Goal: Contribute content

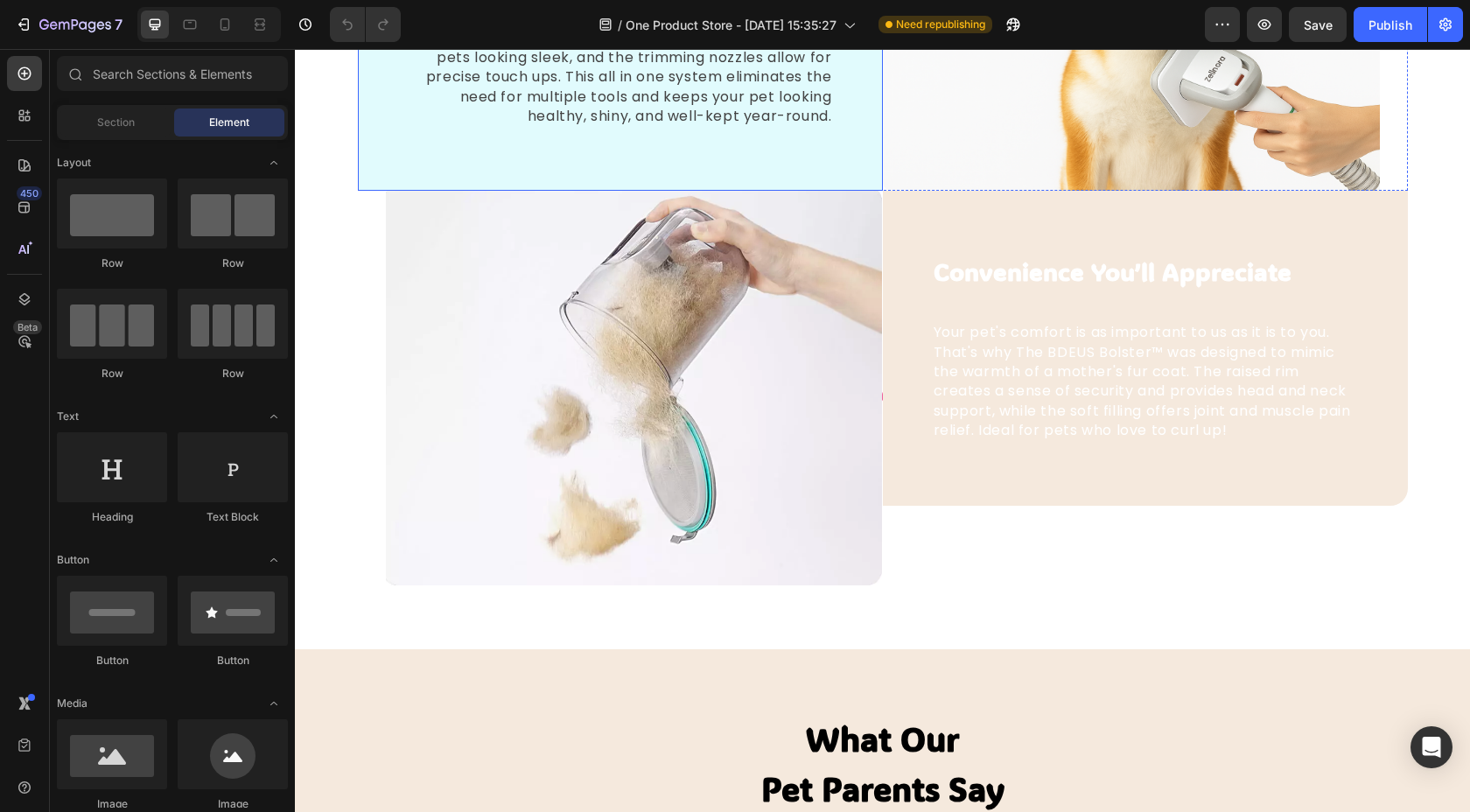
scroll to position [2465, 0]
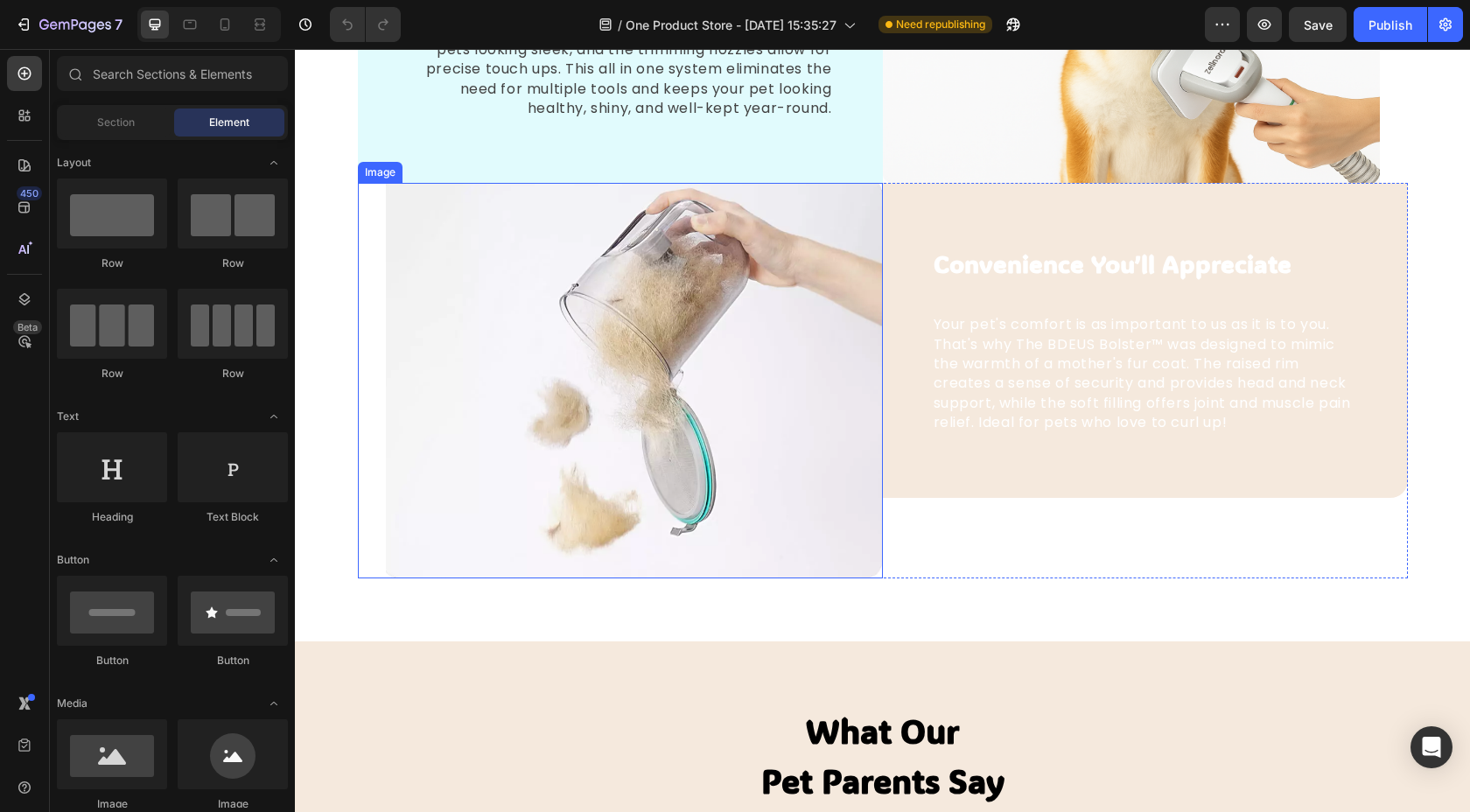
click at [799, 303] on img at bounding box center [634, 380] width 497 height 395
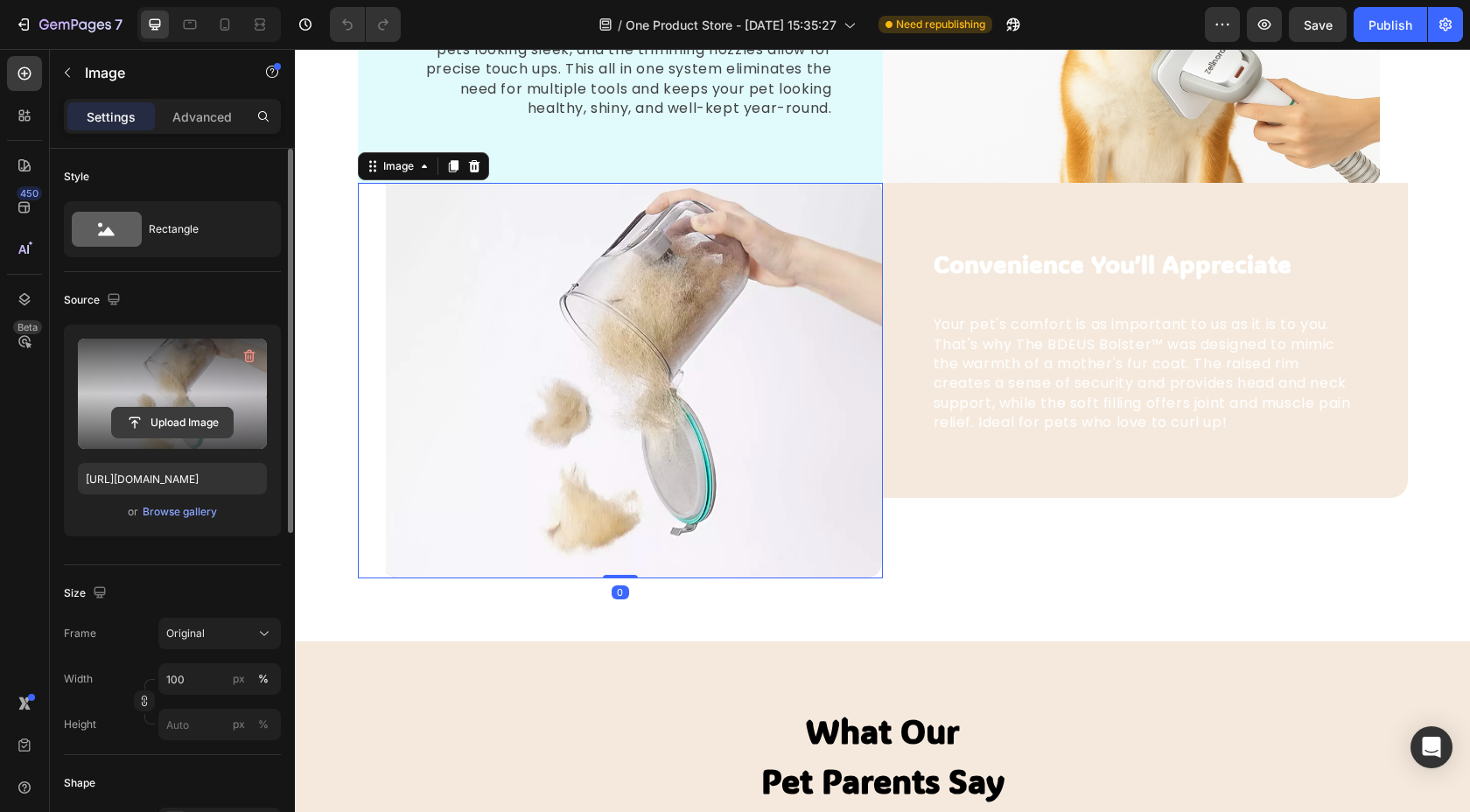
click at [159, 426] on input "file" at bounding box center [173, 422] width 121 height 29
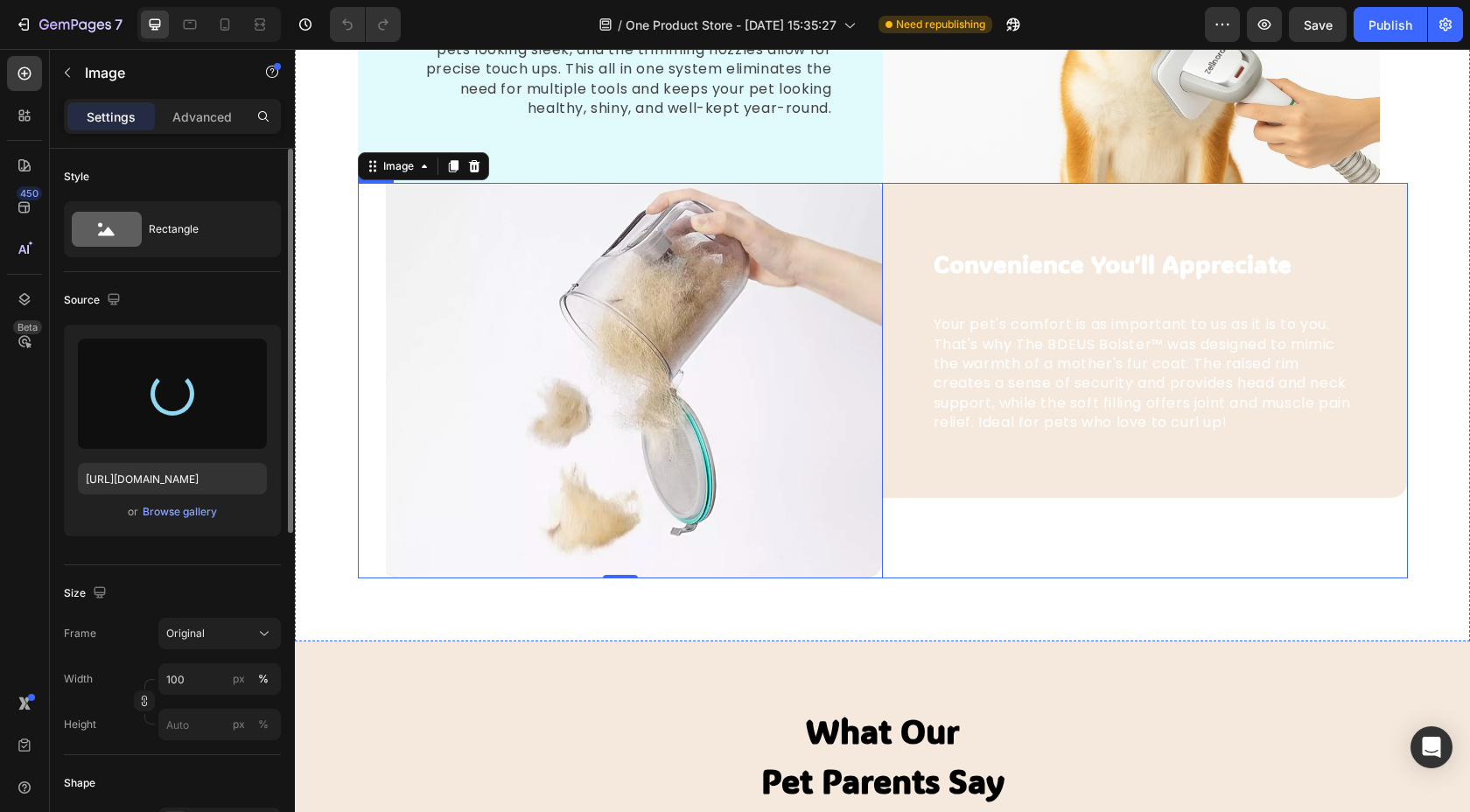
type input "[URL][DOMAIN_NAME]"
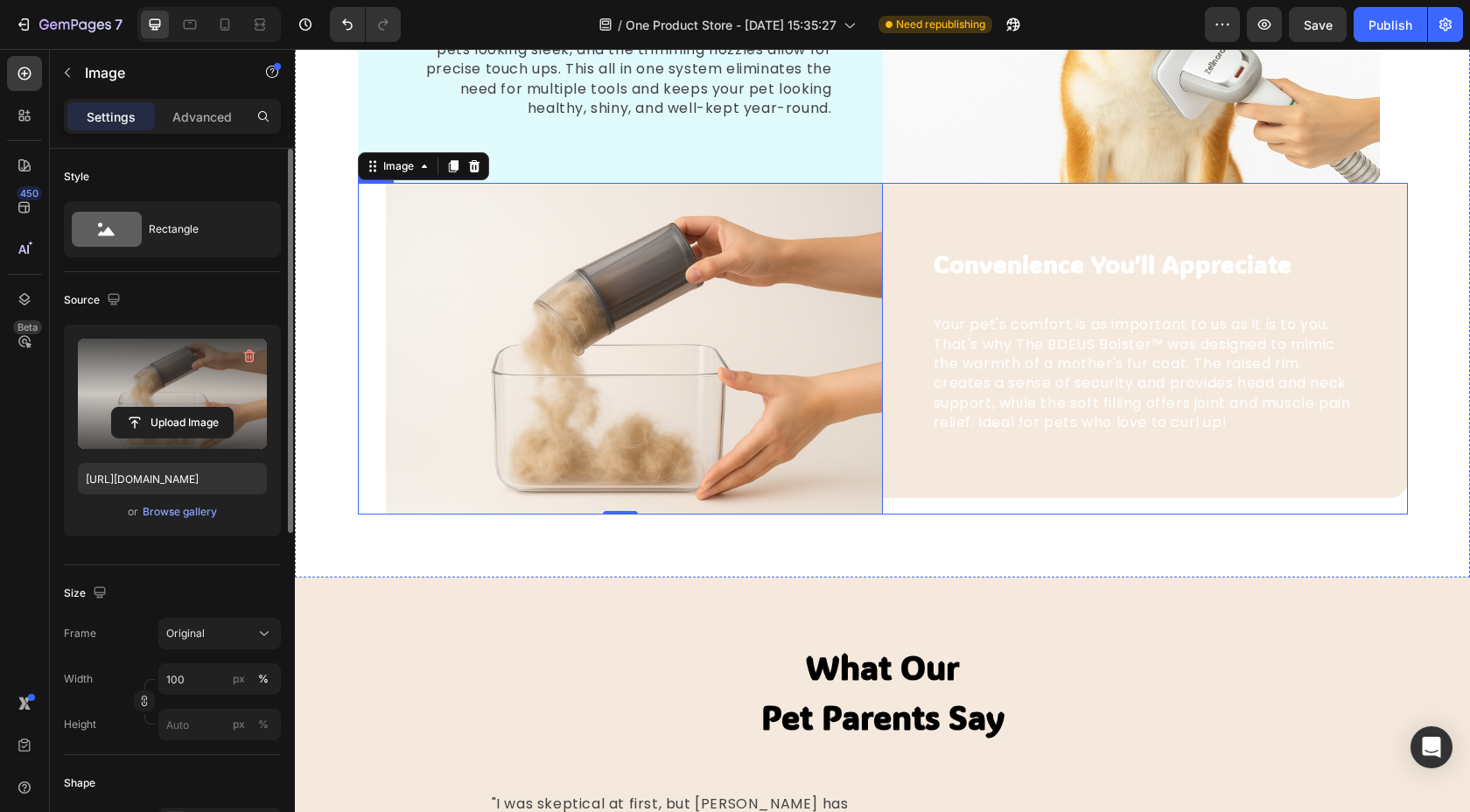
click at [1267, 513] on div "Convenience You’ll Appreciate Text block Your pet's comfort is as important to …" at bounding box center [1145, 348] width 525 height 331
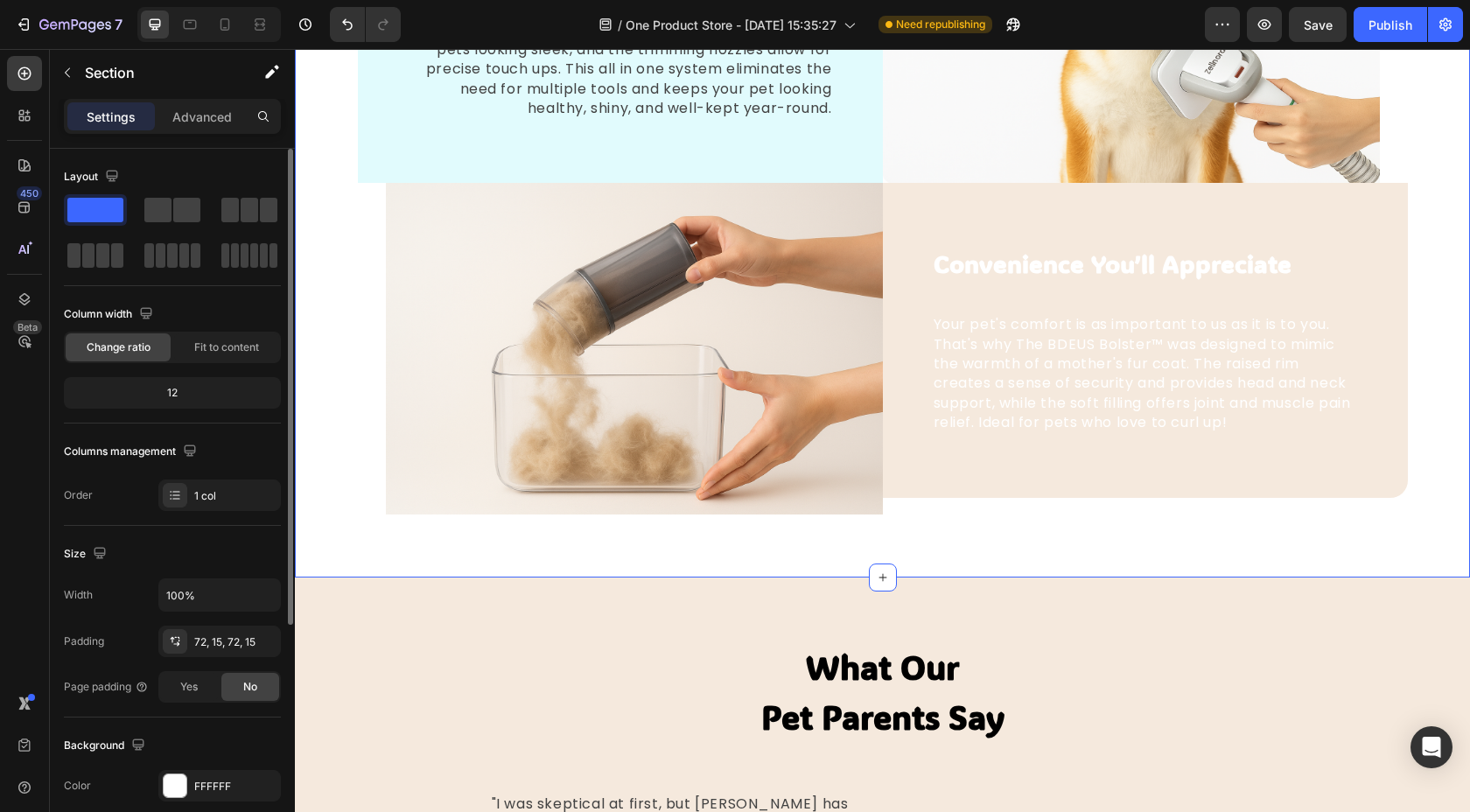
click at [1434, 482] on div "One Device, Multiple Grooming Tools Text block Every pet is unique, which is wh…" at bounding box center [882, 165] width 1149 height 699
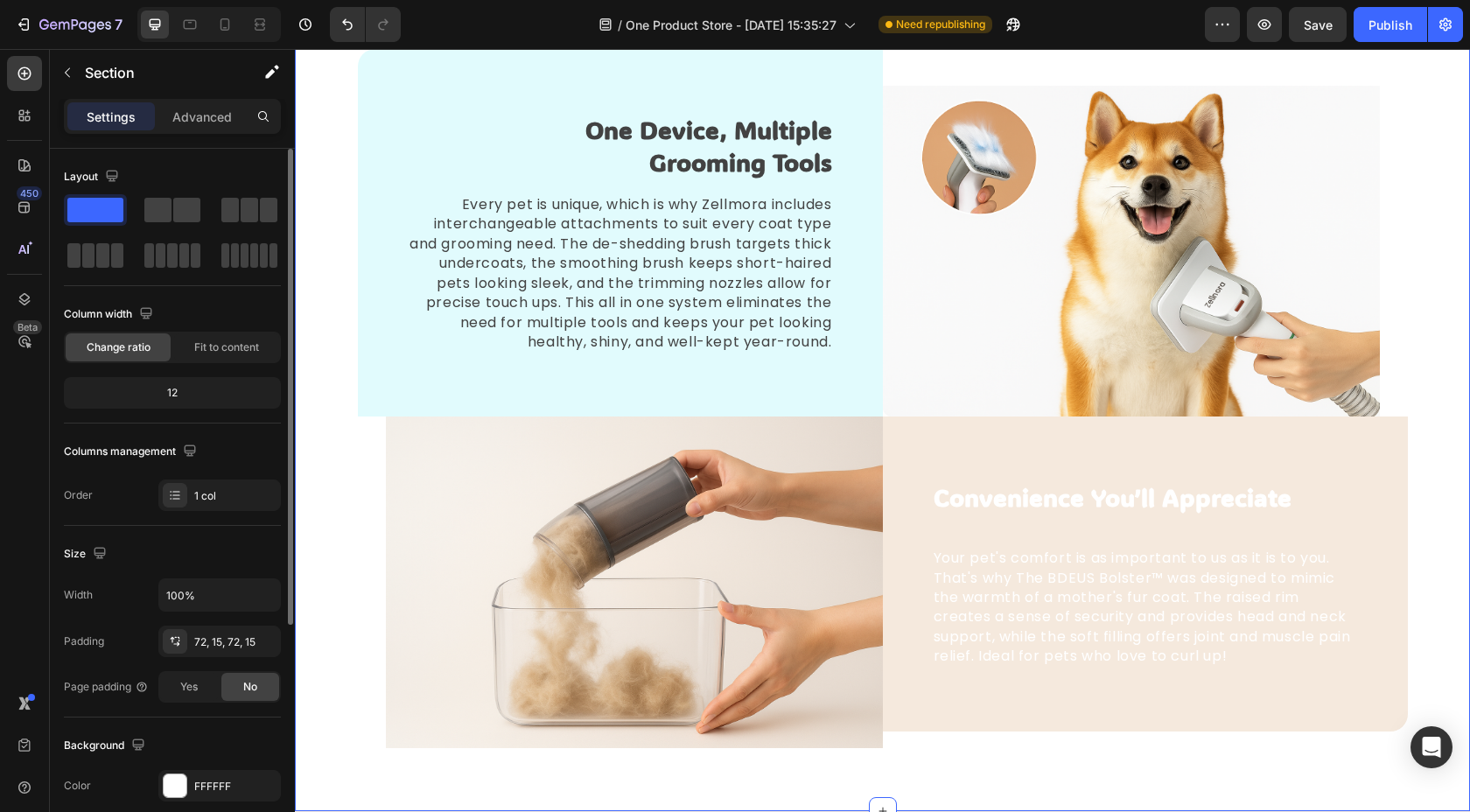
scroll to position [2254, 0]
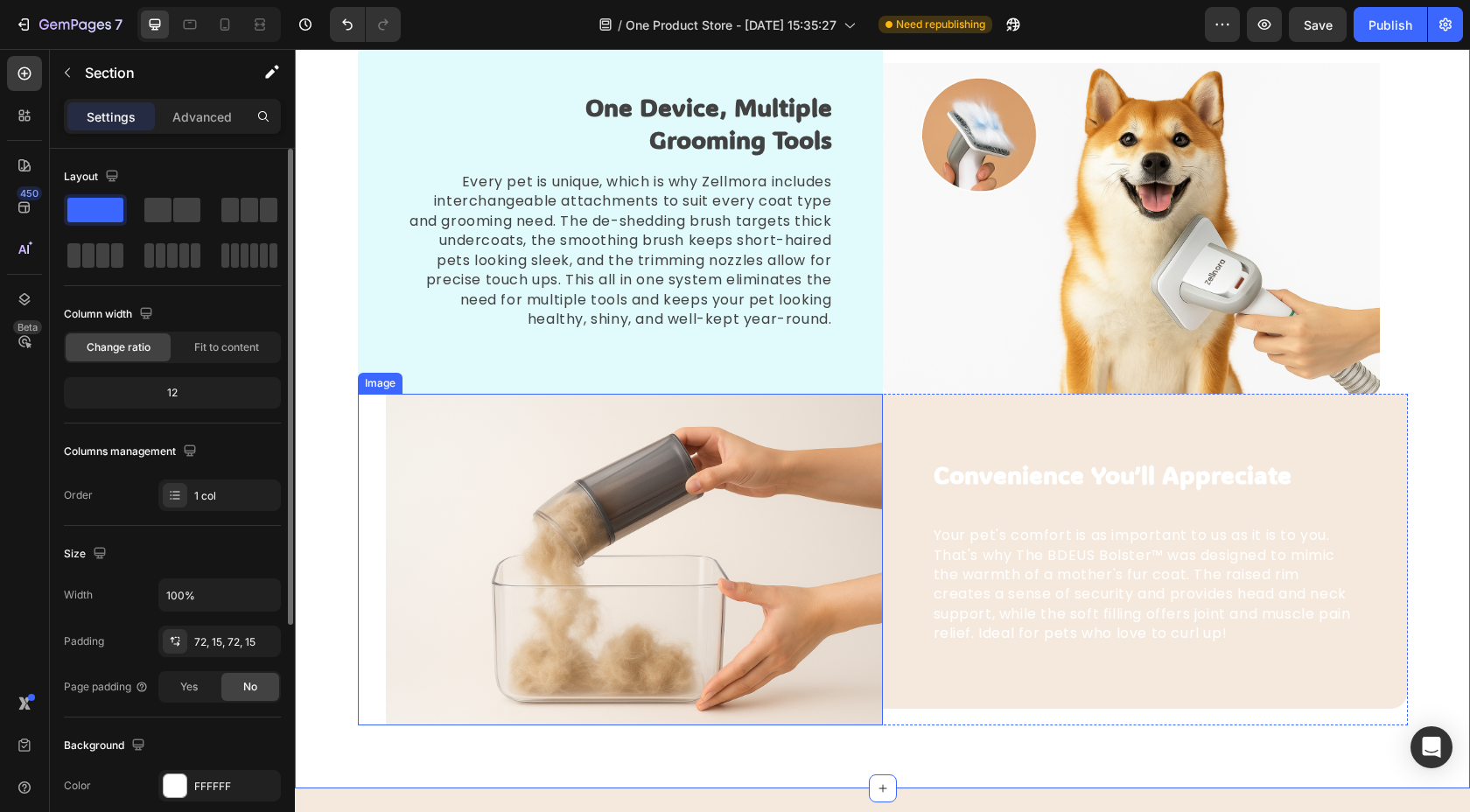
click at [767, 420] on img at bounding box center [634, 559] width 497 height 331
click at [345, 282] on div "One Device, Multiple Grooming Tools Text block Every pet is unique, which is wh…" at bounding box center [882, 375] width 1149 height 699
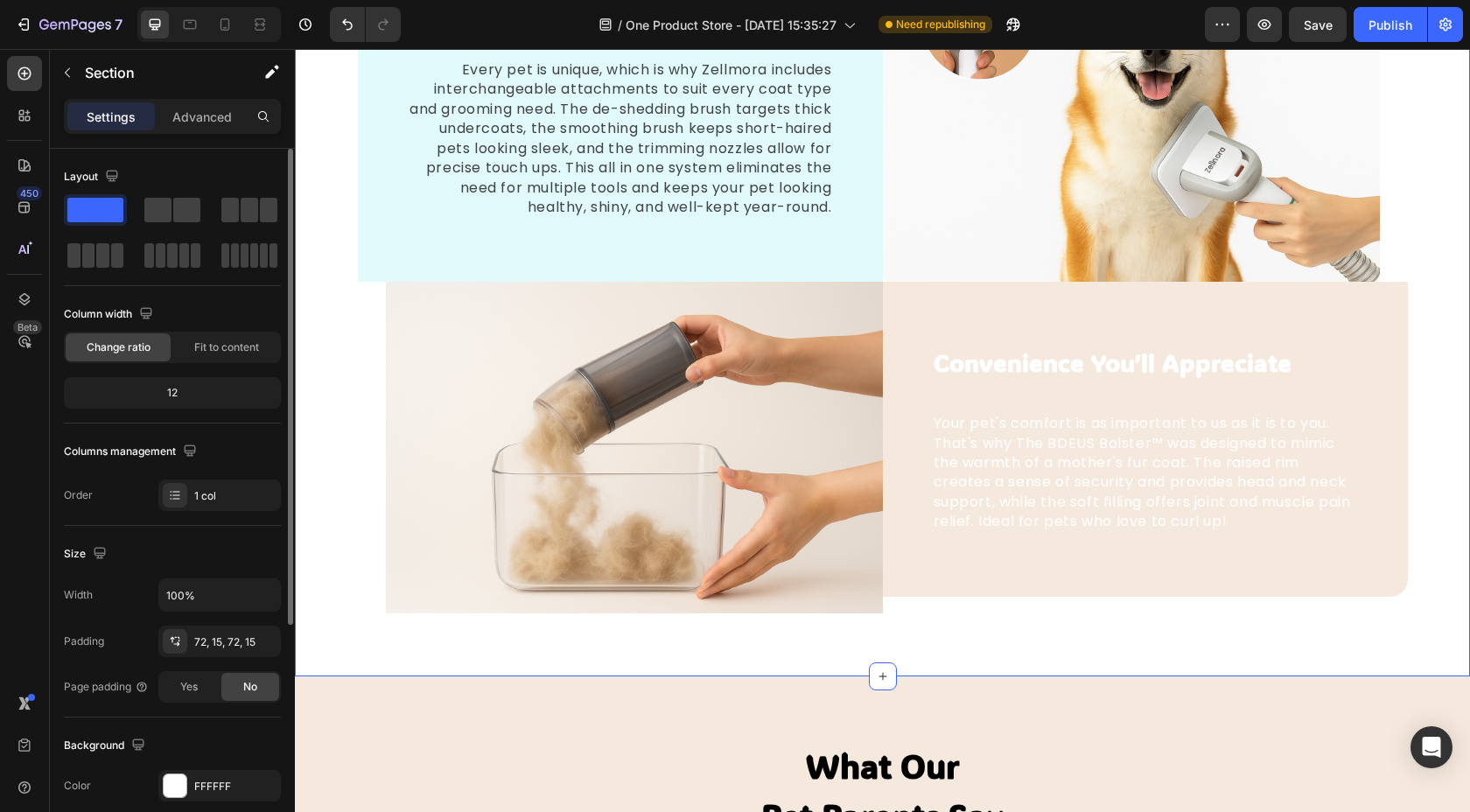
scroll to position [2353, 0]
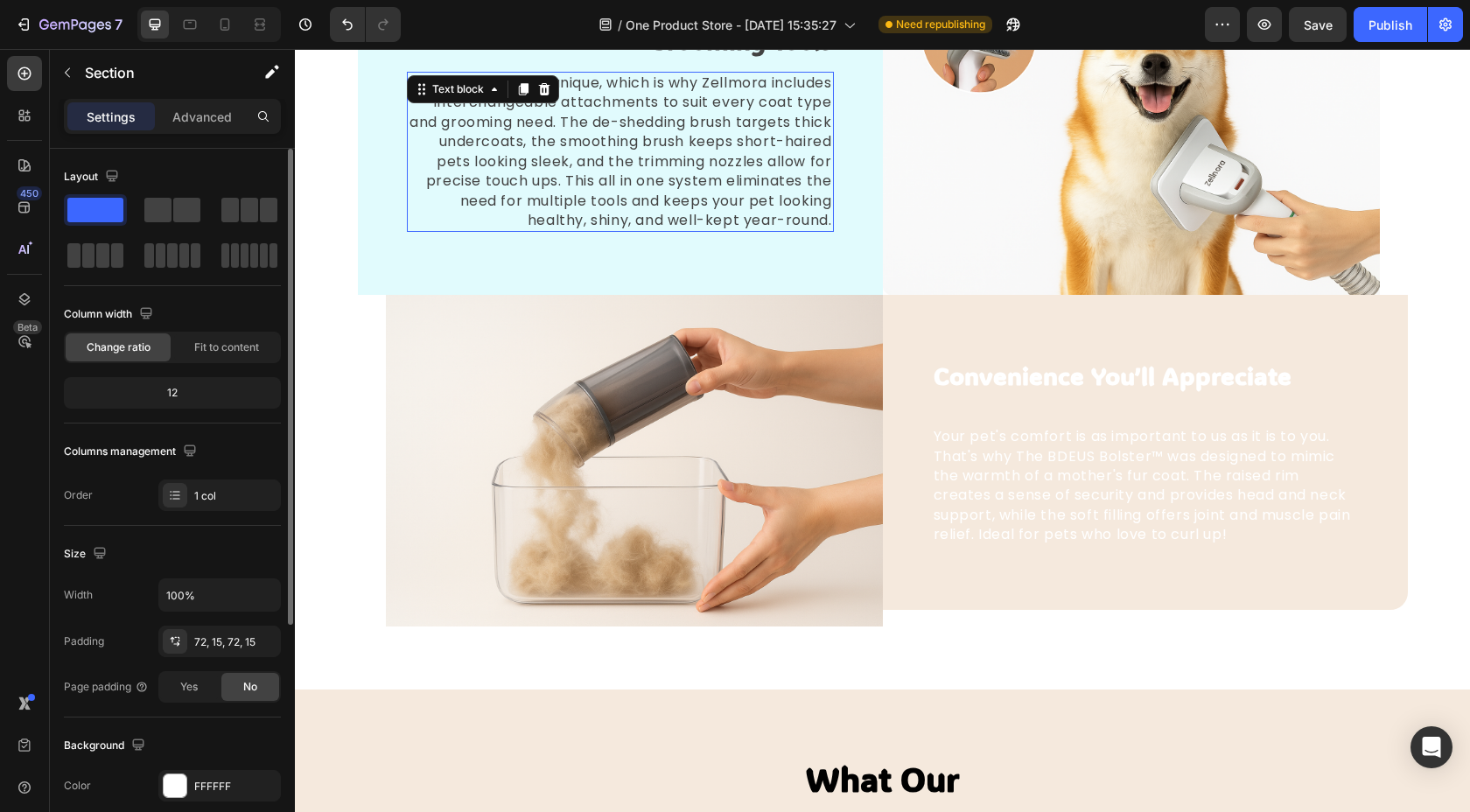
click at [651, 121] on p "Every pet is unique, which is why Zellmora includes interchangeable attachments…" at bounding box center [621, 152] width 424 height 157
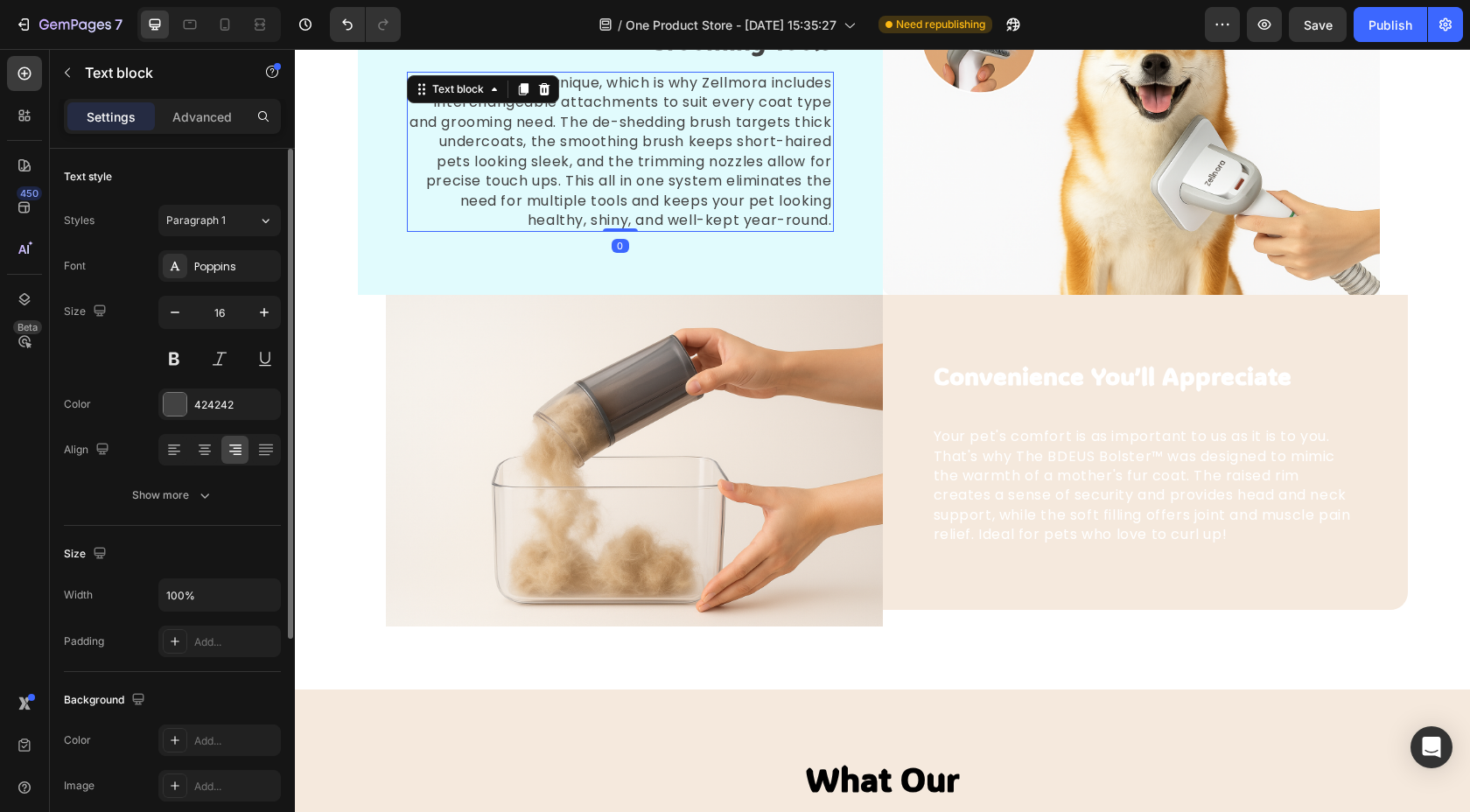
click at [654, 124] on p "Every pet is unique, which is why Zellmora includes interchangeable attachments…" at bounding box center [621, 152] width 424 height 157
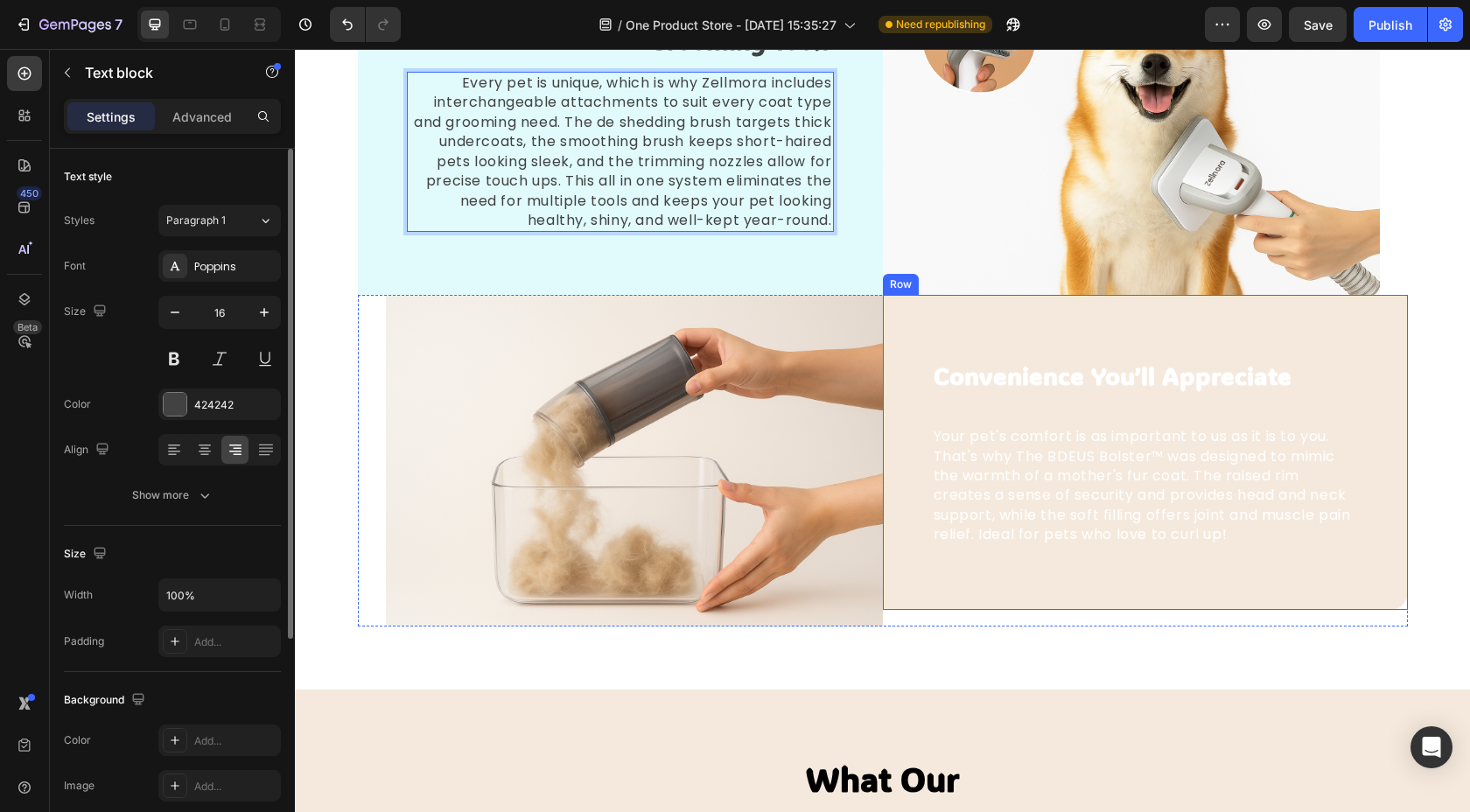
click at [920, 323] on div "Convenience You’ll Appreciate Text block Your pet's comfort is as important to …" at bounding box center [1145, 451] width 525 height 314
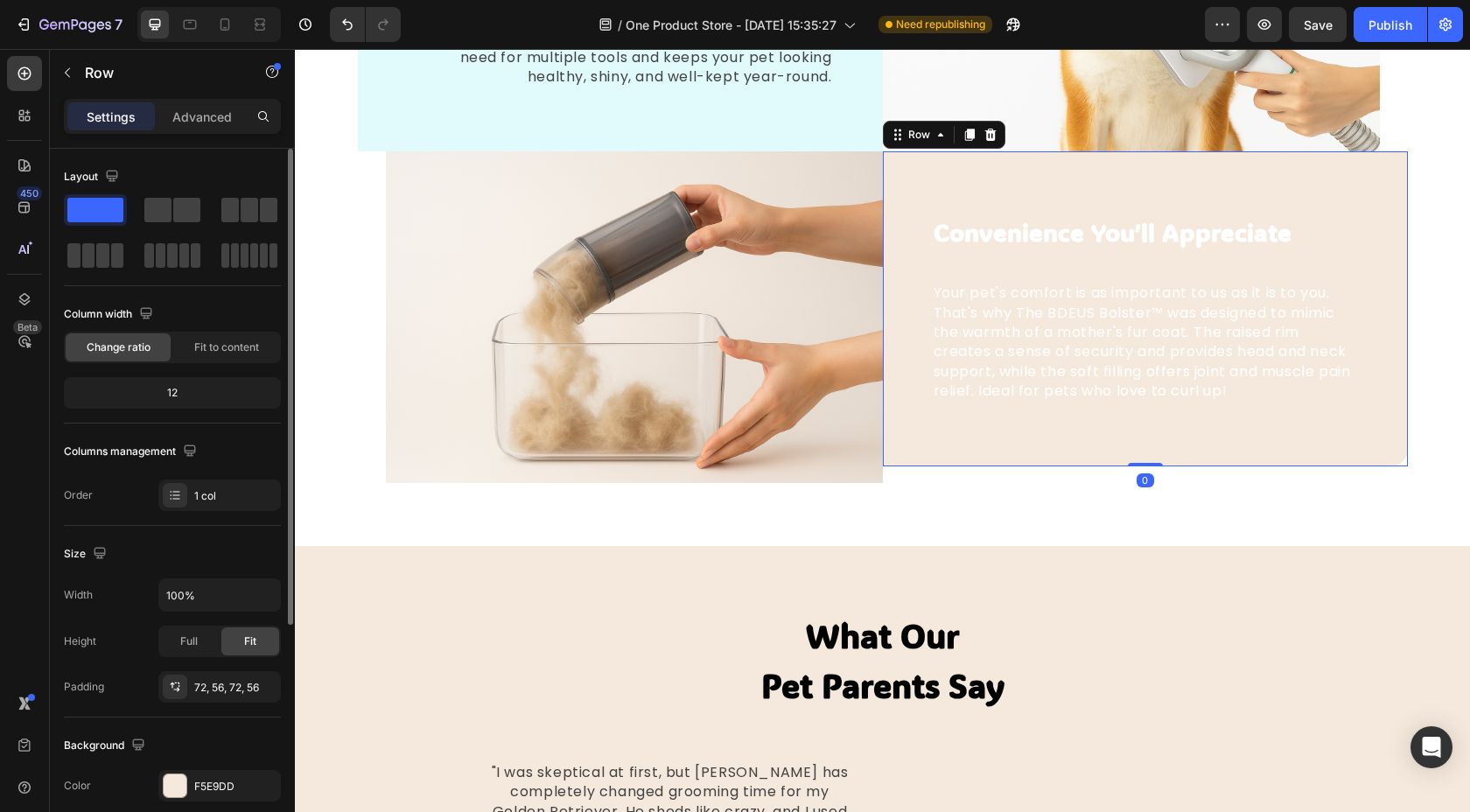
scroll to position [2496, 0]
